Goal: Answer question/provide support: Share knowledge or assist other users

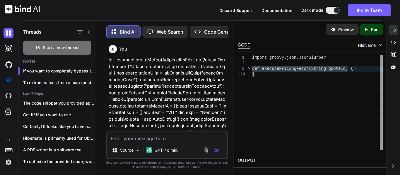
click at [173, 133] on textarea at bounding box center [167, 137] width 120 height 11
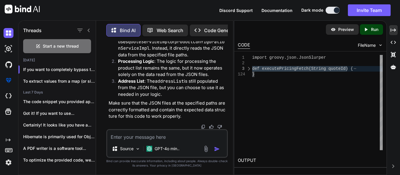
type textarea "def headers2 = [ "Sr. No.", "Product Name", "Billing Frequency", "Rate Card (IN…"
type textarea "x"
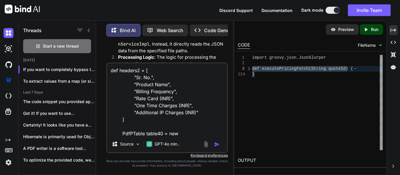
scroll to position [57, 0]
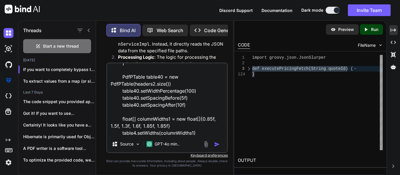
type textarea "def headers2 = [ "Sr. No.", "Product Name", "Billing Frequency", "Rate Card (IN…"
type textarea "x"
type textarea "def headers2 = [ "Sr. No.", "Product Name", "Billing Frequency", "Rate Card (IN…"
type textarea "x"
type textarea "def headers2 = [ "Sr. No.", "Product Name", "Billing Frequency", "Rate Card (IN…"
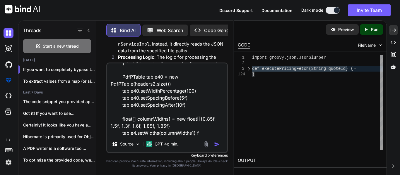
type textarea "x"
type textarea "def headers2 = [ "Sr. No.", "Product Name", "Billing Frequency", "Rate Card (IN…"
type textarea "x"
type textarea "def headers2 = [ "Sr. No.", "Product Name", "Billing Frequency", "Rate Card (IN…"
type textarea "x"
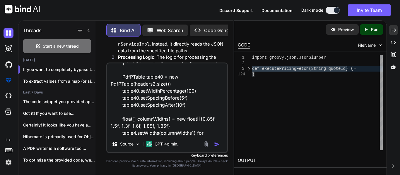
type textarea "def headers2 = [ "Sr. No.", "Product Name", "Billing Frequency", "Rate Card (IN…"
type textarea "x"
type textarea "def headers2 = [ "Sr. No.", "Product Name", "Billing Frequency", "Rate Card (IN…"
type textarea "x"
type textarea "def headers2 = [ "Sr. No.", "Product Name", "Billing Frequency", "Rate Card (IN…"
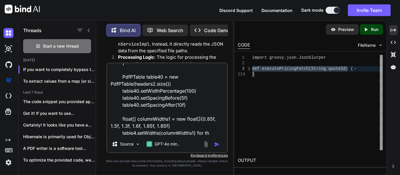
type textarea "x"
type textarea "def headers2 = [ "Sr. No.", "Product Name", "Billing Frequency", "Rate Card (IN…"
type textarea "x"
type textarea "def headers2 = [ "Sr. No.", "Product Name", "Billing Frequency", "Rate Card (IN…"
type textarea "x"
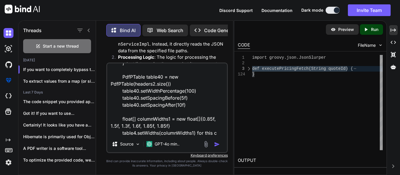
type textarea "def headers2 = [ "Sr. No.", "Product Name", "Billing Frequency", "Rate Card (IN…"
type textarea "x"
type textarea "def headers2 = [ "Sr. No.", "Product Name", "Billing Frequency", "Rate Card (IN…"
type textarea "x"
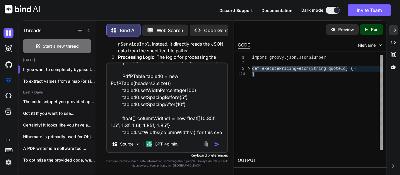
type textarea "def headers2 = [ "Sr. No.", "Product Name", "Billing Frequency", "Rate Card (IN…"
type textarea "x"
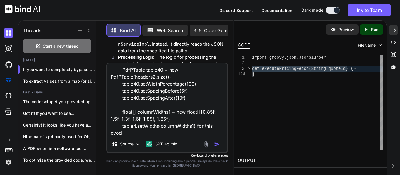
type textarea "def headers2 = [ "Sr. No.", "Product Name", "Billing Frequency", "Rate Card (IN…"
type textarea "x"
type textarea "def headers2 = [ "Sr. No.", "Product Name", "Billing Frequency", "Rate Card (IN…"
type textarea "x"
type textarea "def headers2 = [ "Sr. No.", "Product Name", "Billing Frequency", "Rate Card (IN…"
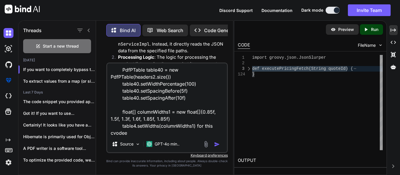
type textarea "x"
type textarea "def headers2 = [ "Sr. No.", "Product Name", "Billing Frequency", "Rate Card (IN…"
type textarea "x"
type textarea "def headers2 = [ "Sr. No.", "Product Name", "Billing Frequency", "Rate Card (IN…"
type textarea "x"
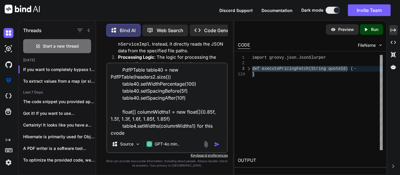
type textarea "def headers2 = [ "Sr. No.", "Product Name", "Billing Frequency", "Rate Card (IN…"
type textarea "x"
type textarea "def headers2 = [ "Sr. No.", "Product Name", "Billing Frequency", "Rate Card (IN…"
type textarea "x"
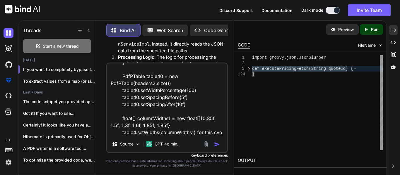
type textarea "def headers2 = [ "Sr. No.", "Product Name", "Billing Frequency", "Rate Card (IN…"
type textarea "x"
type textarea "def headers2 = [ "Sr. No.", "Product Name", "Billing Frequency", "Rate Card (IN…"
type textarea "x"
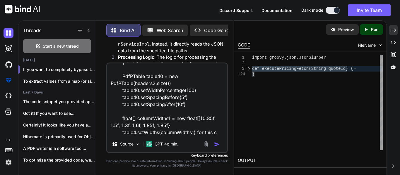
type textarea "def headers2 = [ "Sr. No.", "Product Name", "Billing Frequency", "Rate Card (IN…"
type textarea "x"
type textarea "def headers2 = [ "Sr. No.", "Product Name", "Billing Frequency", "Rate Card (IN…"
type textarea "x"
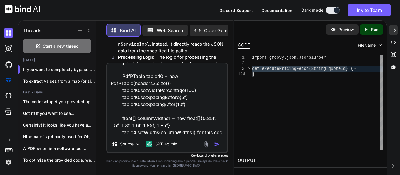
type textarea "def headers2 = [ "Sr. No.", "Product Name", "Billing Frequency", "Rate Card (IN…"
type textarea "x"
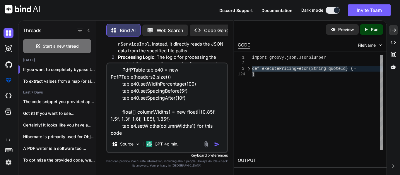
type textarea "def headers2 = [ "Sr. No.", "Product Name", "Billing Frequency", "Rate Card (IN…"
type textarea "x"
type textarea "def headers2 = [ "Sr. No.", "Product Name", "Billing Frequency", "Rate Card (IN…"
type textarea "x"
type textarea "def headers2 = [ "Sr. No.", "Product Name", "Billing Frequency", "Rate Card (IN…"
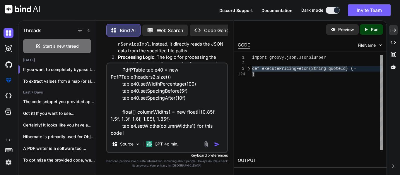
type textarea "x"
type textarea "def headers2 = [ "Sr. No.", "Product Name", "Billing Frequency", "Rate Card (IN…"
type textarea "x"
type textarea "def headers2 = [ "Sr. No.", "Product Name", "Billing Frequency", "Rate Card (IN…"
type textarea "x"
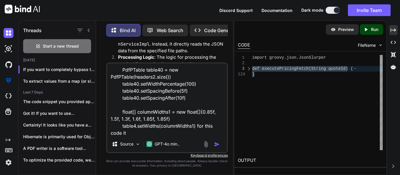
type textarea "def headers2 = [ "Sr. No.", "Product Name", "Billing Frequency", "Rate Card (IN…"
type textarea "x"
type textarea "def headers2 = [ "Sr. No.", "Product Name", "Billing Frequency", "Rate Card (IN…"
type textarea "x"
type textarea "def headers2 = [ "Sr. No.", "Product Name", "Billing Frequency", "Rate Card (IN…"
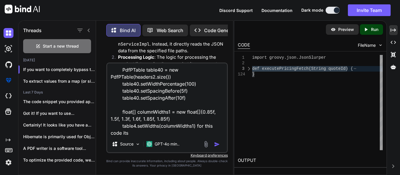
type textarea "x"
type textarea "def headers2 = [ "Sr. No.", "Product Name", "Billing Frequency", "Rate Card (IN…"
type textarea "x"
type textarea "def headers2 = [ "Sr. No.", "Product Name", "Billing Frequency", "Rate Card (IN…"
type textarea "x"
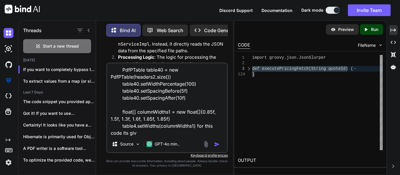
type textarea "def headers2 = [ "Sr. No.", "Product Name", "Billing Frequency", "Rate Card (IN…"
type textarea "x"
type textarea "def headers2 = [ "Sr. No.", "Product Name", "Billing Frequency", "Rate Card (IN…"
type textarea "x"
type textarea "def headers2 = [ "Sr. No.", "Product Name", "Billing Frequency", "Rate Card (IN…"
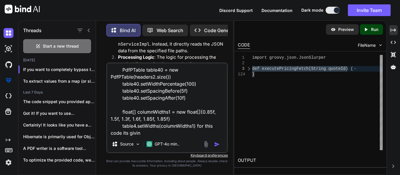
type textarea "x"
type textarea "def headers2 = [ "Sr. No.", "Product Name", "Billing Frequency", "Rate Card (IN…"
type textarea "x"
type textarea "def headers2 = [ "Sr. No.", "Product Name", "Billing Frequency", "Rate Card (IN…"
type textarea "x"
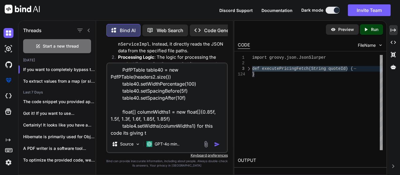
type textarea "def headers2 = [ "Sr. No.", "Product Name", "Billing Frequency", "Rate Card (IN…"
type textarea "x"
type textarea "def headers2 = [ "Sr. No.", "Product Name", "Billing Frequency", "Rate Card (IN…"
type textarea "x"
type textarea "def headers2 = [ "Sr. No.", "Product Name", "Billing Frequency", "Rate Card (IN…"
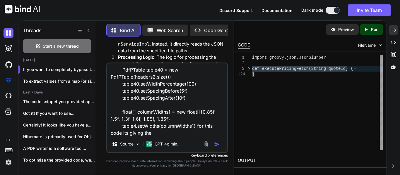
type textarea "x"
type textarea "def headers2 = [ "Sr. No.", "Product Name", "Billing Frequency", "Rate Card (IN…"
type textarea "x"
type textarea "def headers2 = [ "Sr. No.", "Product Name", "Billing Frequency", "Rate Card (IN…"
type textarea "x"
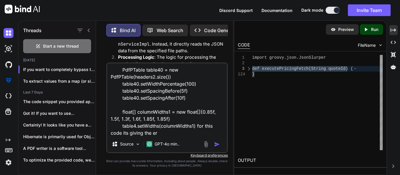
type textarea "def headers2 = [ "Sr. No.", "Product Name", "Billing Frequency", "Rate Card (IN…"
type textarea "x"
type textarea "def headers2 = [ "Sr. No.", "Product Name", "Billing Frequency", "Rate Card (IN…"
type textarea "x"
type textarea "def headers2 = [ "Sr. No.", "Product Name", "Billing Frequency", "Rate Card (IN…"
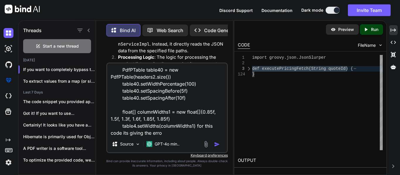
type textarea "x"
type textarea "def headers2 = [ "Sr. No.", "Product Name", "Billing Frequency", "Rate Card (IN…"
type textarea "x"
type textarea "def headers2 = [ "Sr. No.", "Product Name", "Billing Frequency", "Rate Card (IN…"
type textarea "x"
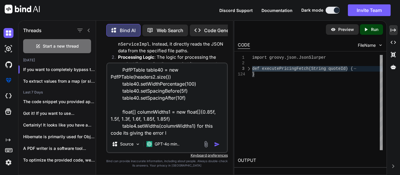
type textarea "def headers2 = [ "Sr. No.", "Product Name", "Billing Frequency", "Rate Card (IN…"
type textarea "x"
type textarea "def headers2 = [ "Sr. No.", "Product Name", "Billing Frequency", "Rate Card (IN…"
type textarea "x"
type textarea "def headers2 = [ "Sr. No.", "Product Name", "Billing Frequency", "Rate Card (IN…"
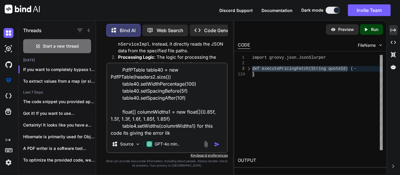
type textarea "x"
type textarea "def headers2 = [ "Sr. No.", "Product Name", "Billing Frequency", "Rate Card (IN…"
type textarea "x"
type textarea "def headers2 = [ "Sr. No.", "Product Name", "Billing Frequency", "Rate Card (IN…"
type textarea "x"
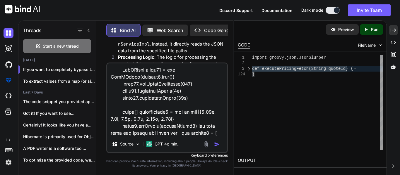
scroll to position [183, 0]
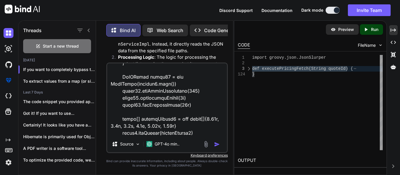
paste textarea "com.lowagie.text.DocumentException: Wrong number of columns"
type textarea "def headers2 = [ "Sr. No.", "Product Name", "Billing Frequency", "Rate Card (IN…"
type textarea "x"
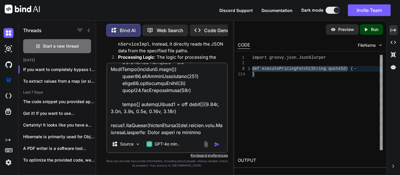
type textarea "def headers2 = [ "Sr. No.", "Product Name", "Billing Frequency", "Rate Card (IN…"
type textarea "x"
type textarea "def headers2 = [ "Sr. No.", "Product Name", "Billing Frequency", "Rate Card (IN…"
type textarea "x"
type textarea "def headers2 = [ "Sr. No.", "Product Name", "Billing Frequency", "Rate Card (IN…"
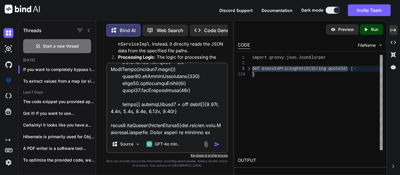
type textarea "x"
type textarea "def headers2 = [ "Sr. No.", "Product Name", "Billing Frequency", "Rate Card (IN…"
type textarea "x"
type textarea "def headers2 = [ "Sr. No.", "Product Name", "Billing Frequency", "Rate Card (IN…"
type textarea "x"
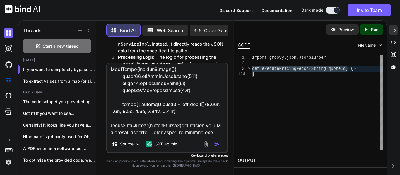
type textarea "def headers2 = [ "Sr. No.", "Product Name", "Billing Frequency", "Rate Card (IN…"
type textarea "x"
type textarea "def headers2 = [ "Sr. No.", "Product Name", "Billing Frequency", "Rate Card (IN…"
type textarea "x"
type textarea "def headers2 = [ "Sr. No.", "Product Name", "Billing Frequency", "Rate Card (IN…"
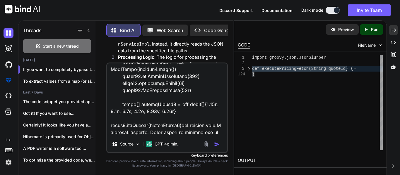
type textarea "x"
type textarea "def headers2 = [ "Sr. No.", "Product Name", "Billing Frequency", "Rate Card (IN…"
type textarea "x"
type textarea "def headers2 = [ "Sr. No.", "Product Name", "Billing Frequency", "Rate Card (IN…"
type textarea "x"
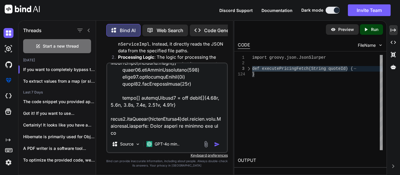
type textarea "def headers2 = [ "Sr. No.", "Product Name", "Billing Frequency", "Rate Card (IN…"
type textarea "x"
type textarea "def headers2 = [ "Sr. No.", "Product Name", "Billing Frequency", "Rate Card (IN…"
type textarea "x"
type textarea "def headers2 = [ "Sr. No.", "Product Name", "Billing Frequency", "Rate Card (IN…"
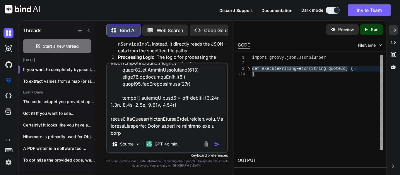
type textarea "x"
type textarea "def headers2 = [ "Sr. No.", "Product Name", "Billing Frequency", "Rate Card (IN…"
type textarea "x"
type textarea "def headers2 = [ "Sr. No.", "Product Name", "Billing Frequency", "Rate Card (IN…"
type textarea "x"
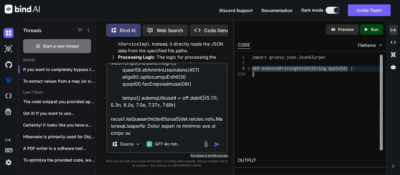
type textarea "def headers2 = [ "Sr. No.", "Product Name", "Billing Frequency", "Rate Card (IN…"
type textarea "x"
type textarea "def headers2 = [ "Sr. No.", "Product Name", "Billing Frequency", "Rate Card (IN…"
type textarea "x"
type textarea "def headers2 = [ "Sr. No.", "Product Name", "Billing Frequency", "Rate Card (IN…"
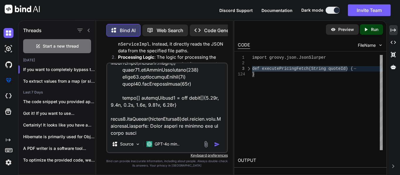
type textarea "x"
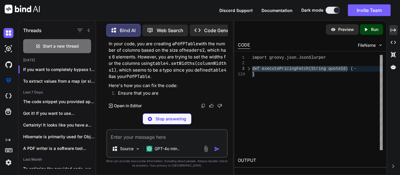
scroll to position [5433, 0]
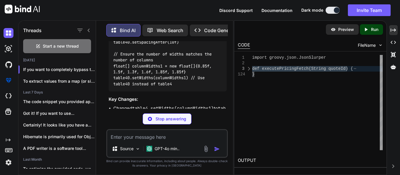
type textarea "x"
type textarea "def headers2 = [ "Sr. No.", "Product Name","
type textarea "x"
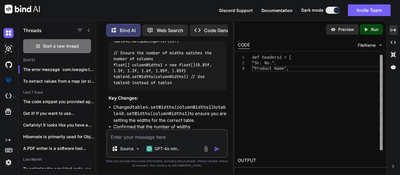
type textarea "table40.setWidthPercentage(100) table40.setSpacingBefore(5f) table40.setSpacing…"
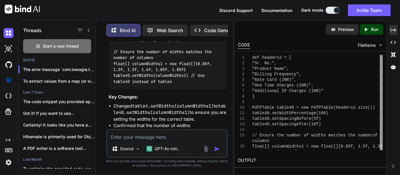
scroll to position [5613, 0]
paste textarea "productDetails.eachWithIndex { product, index -> def values = [ index + 1, prod…"
type textarea "productDetails.eachWithIndex { product, index -> def values = [ index + 1, prod…"
type textarea "x"
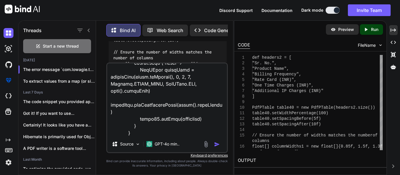
type textarea "productDetails.eachWithIndex { product, index -> def values = [ index + 1, prod…"
type textarea "x"
type textarea "productDetails.eachWithIndex { product, index -> def values = [ index + 1, prod…"
type textarea "x"
type textarea "productDetails.eachWithIndex { product, index -> def values = [ index + 1, prod…"
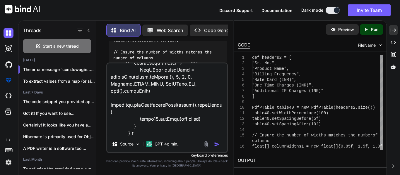
type textarea "x"
type textarea "productDetails.eachWithIndex { product, index -> def values = [ index + 1, prod…"
type textarea "x"
type textarea "productDetails.eachWithIndex { product, index -> def values = [ index + 1, prod…"
type textarea "x"
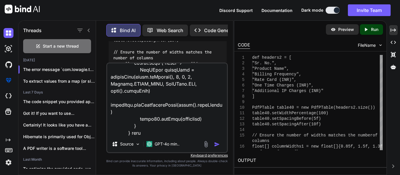
type textarea "productDetails.eachWithIndex { product, index -> def values = [ index + 1, prod…"
type textarea "x"
type textarea "productDetails.eachWithIndex { product, index -> def values = [ index + 1, prod…"
type textarea "x"
type textarea "productDetails.eachWithIndex { product, index -> def values = [ index + 1, prod…"
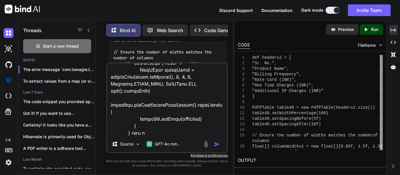
type textarea "x"
type textarea "productDetails.eachWithIndex { product, index -> def values = [ index + 1, prod…"
type textarea "x"
type textarea "productDetails.eachWithIndex { product, index -> def values = [ index + 1, prod…"
type textarea "x"
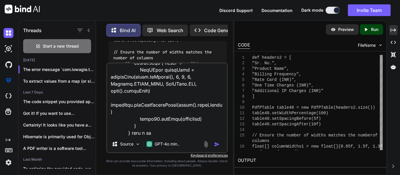
type textarea "productDetails.eachWithIndex { product, index -> def values = [ index + 1, prod…"
type textarea "x"
type textarea "productDetails.eachWithIndex { product, index -> def values = [ index + 1, prod…"
type textarea "x"
type textarea "productDetails.eachWithIndex { product, index -> def values = [ index + 1, prod…"
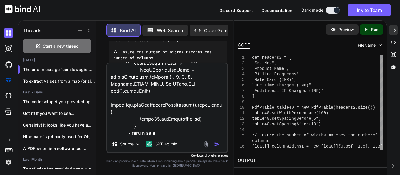
type textarea "x"
type textarea "productDetails.eachWithIndex { product, index -> def values = [ index + 1, prod…"
type textarea "x"
type textarea "productDetails.eachWithIndex { product, index -> def values = [ index + 1, prod…"
type textarea "x"
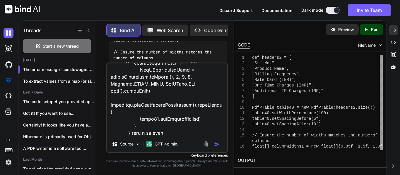
type textarea "productDetails.eachWithIndex { product, index -> def values = [ index + 1, prod…"
type textarea "x"
type textarea "productDetails.eachWithIndex { product, index -> def values = [ index + 1, prod…"
type textarea "x"
type textarea "productDetails.eachWithIndex { product, index -> def values = [ index + 1, prod…"
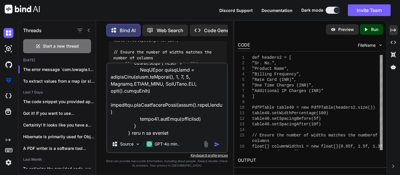
type textarea "x"
type textarea "productDetails.eachWithIndex { product, index -> def values = [ index + 1, prod…"
type textarea "x"
type textarea "productDetails.eachWithIndex { product, index -> def values = [ index + 1, prod…"
type textarea "x"
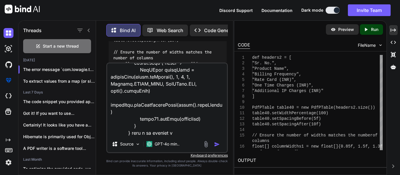
type textarea "productDetails.eachWithIndex { product, index -> def values = [ index + 1, prod…"
type textarea "x"
type textarea "productDetails.eachWithIndex { product, index -> def values = [ index + 1, prod…"
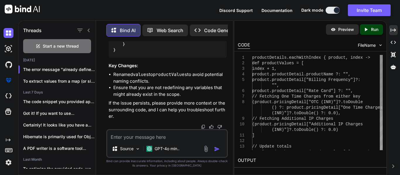
scroll to position [0, 0]
drag, startPoint x: 359, startPoint y: 57, endPoint x: 320, endPoint y: 57, distance: 39.5
click at [320, 57] on div "productDetails.eachWithIndex { product, index -> def productValues = [ index + …" at bounding box center [317, 135] width 131 height 161
click at [142, 134] on textarea at bounding box center [167, 135] width 120 height 11
paste textarea "product, index ->"
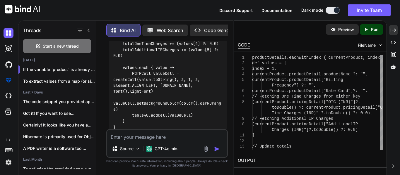
scroll to position [6669, 0]
